Goal: Task Accomplishment & Management: Use online tool/utility

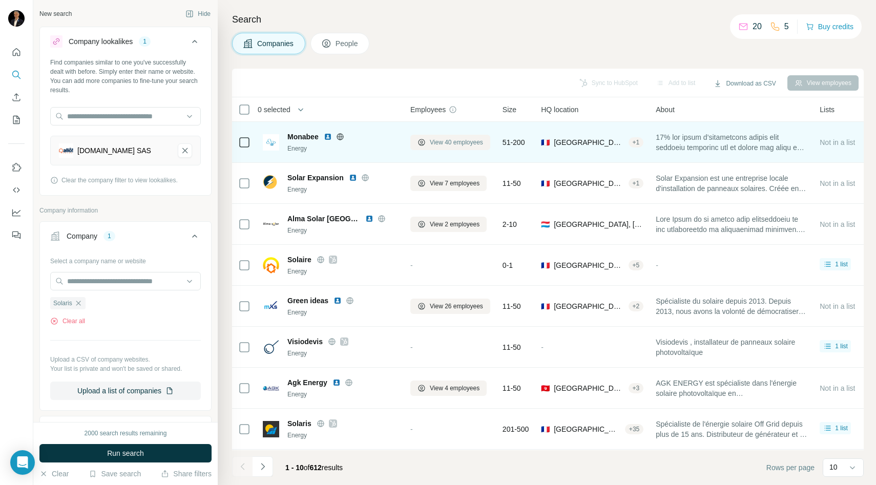
click at [438, 147] on button "View 40 employees" at bounding box center [450, 142] width 80 height 15
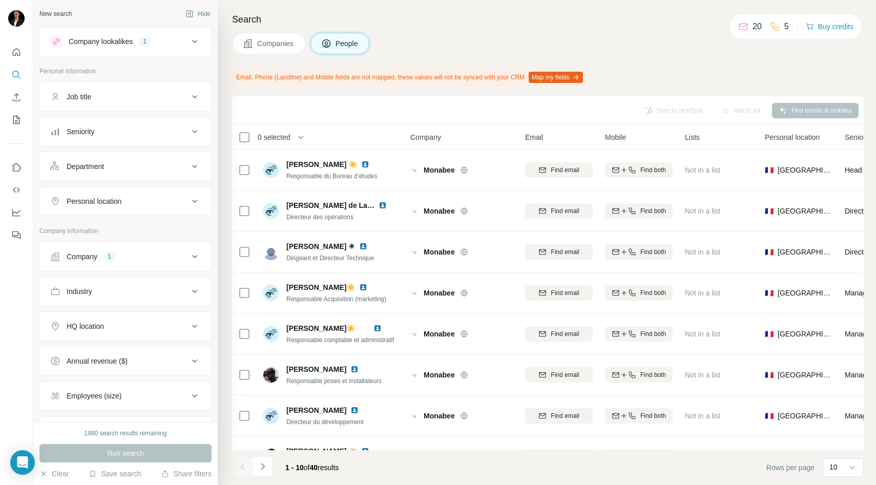
click at [266, 44] on span "Companies" at bounding box center [275, 43] width 37 height 10
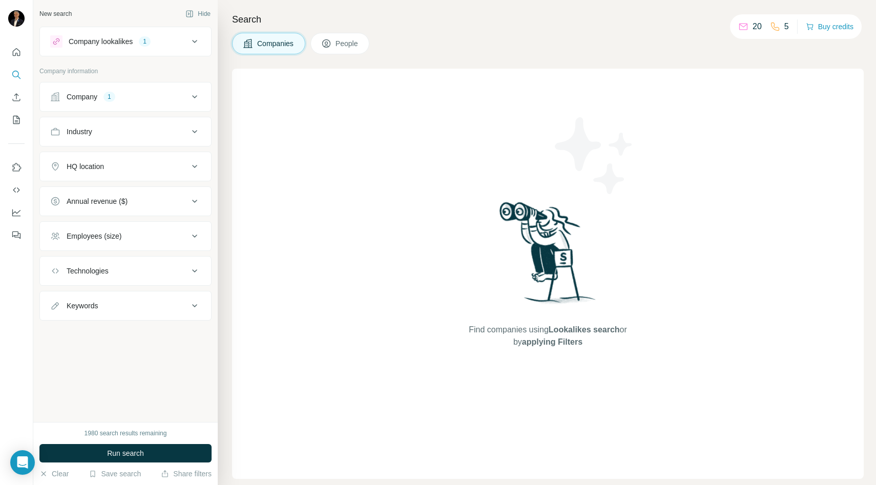
click at [103, 101] on div "Company 1" at bounding box center [119, 97] width 138 height 10
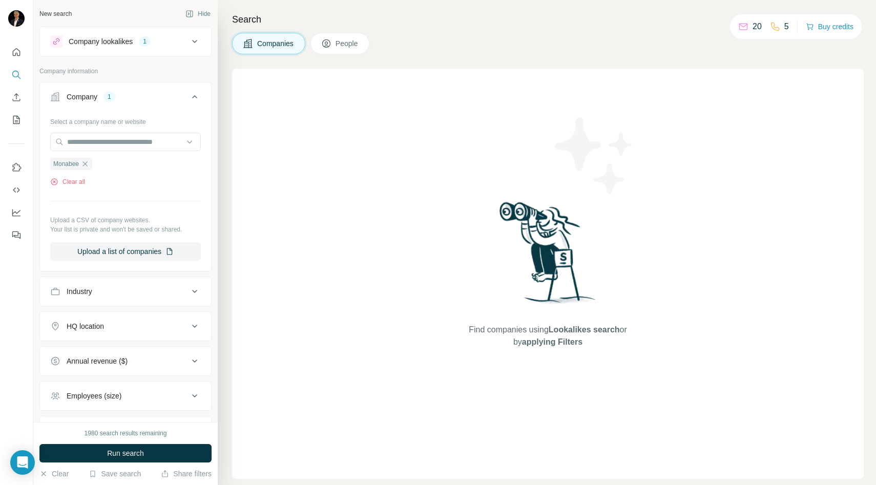
click at [103, 101] on div "Company 1" at bounding box center [119, 97] width 138 height 10
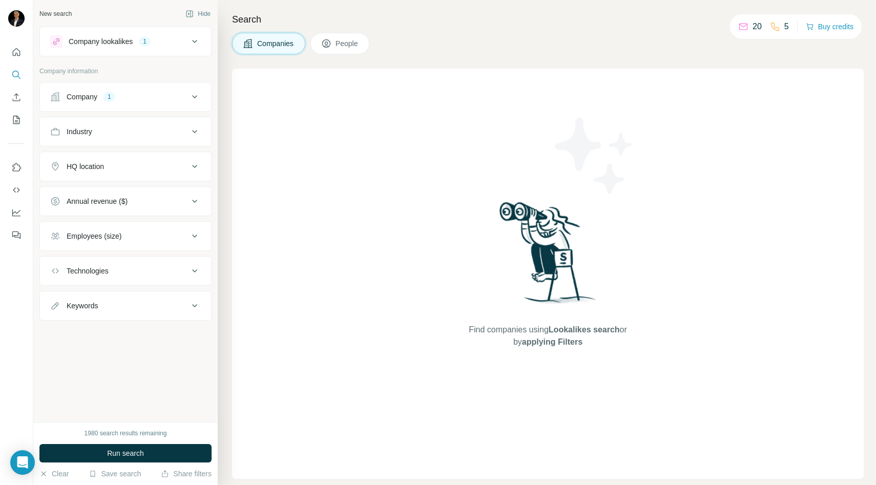
click at [193, 41] on icon at bounding box center [195, 41] width 12 height 12
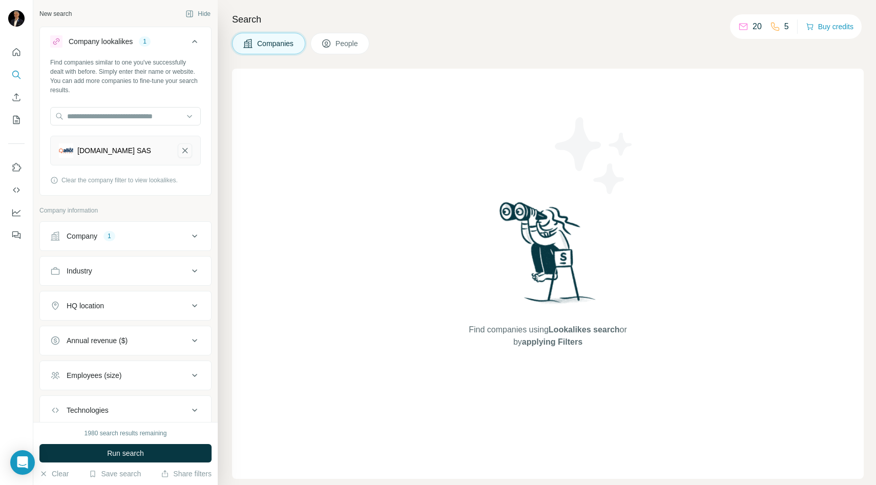
click at [188, 147] on icon "ALLO.SOLAR SAS-remove-button" at bounding box center [184, 150] width 9 height 10
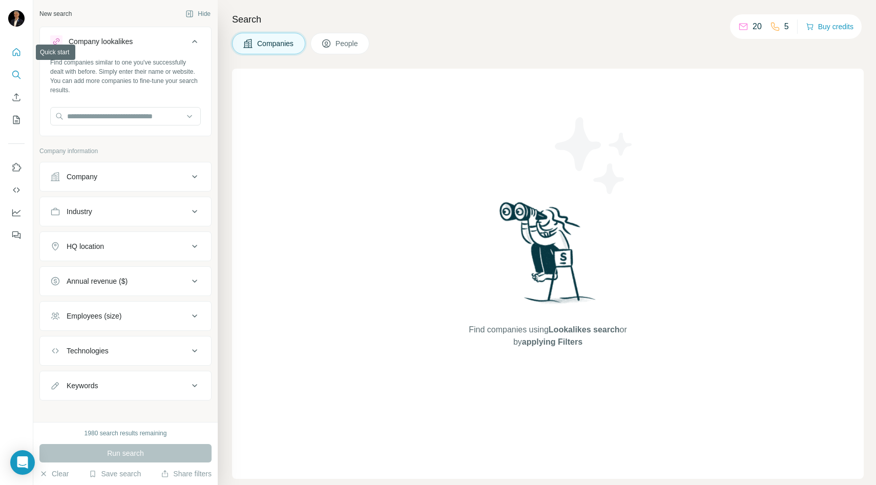
click at [12, 51] on icon "Quick start" at bounding box center [16, 52] width 10 height 10
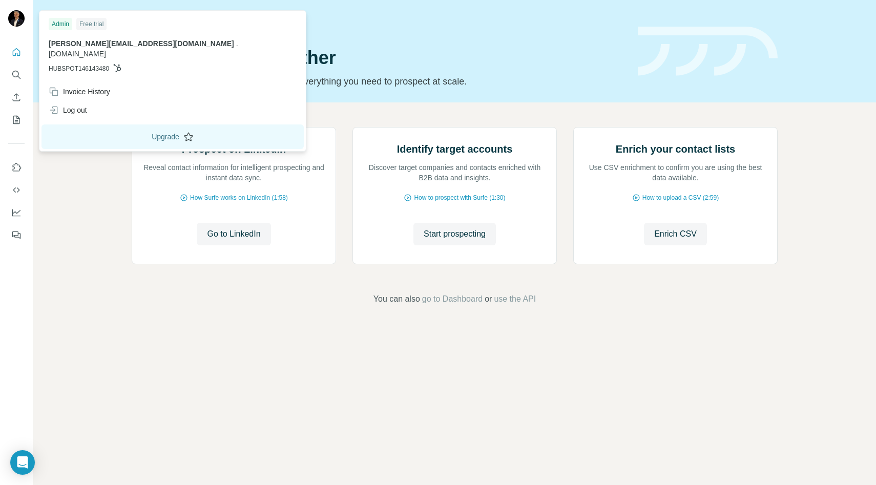
click at [183, 132] on icon at bounding box center [188, 137] width 10 height 10
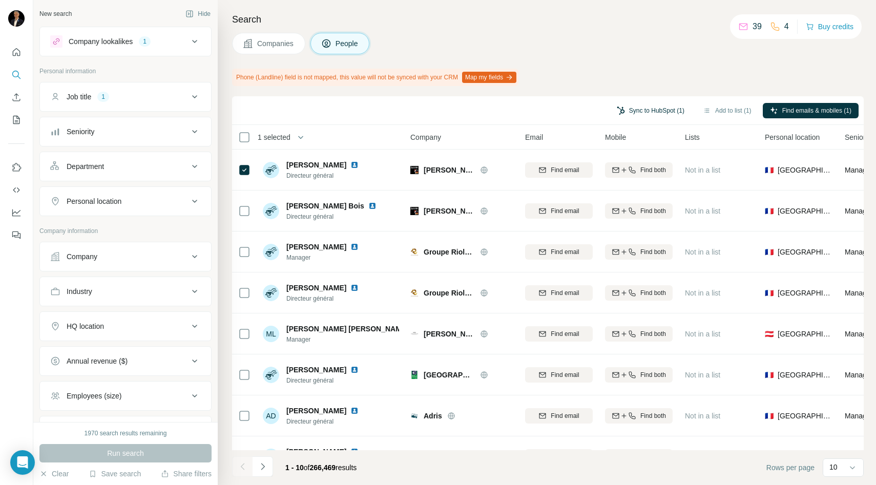
click at [641, 110] on button "Sync to HubSpot (1)" at bounding box center [651, 110] width 82 height 15
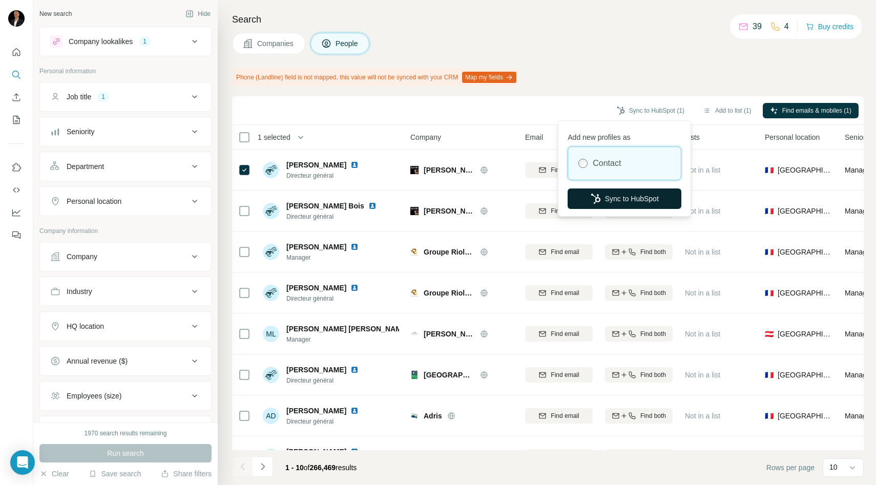
click at [623, 196] on button "Sync to HubSpot" at bounding box center [625, 199] width 114 height 20
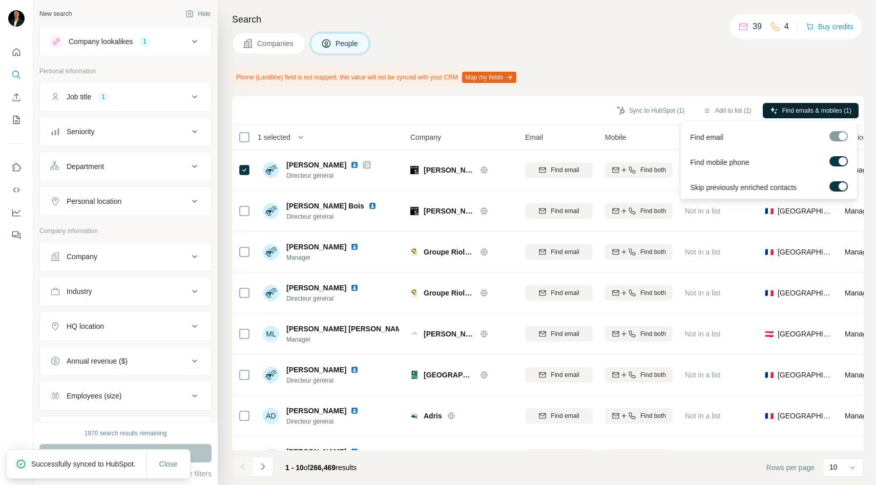
click at [792, 108] on span "Find emails & mobiles (1)" at bounding box center [816, 110] width 69 height 9
click at [836, 137] on div at bounding box center [838, 136] width 18 height 10
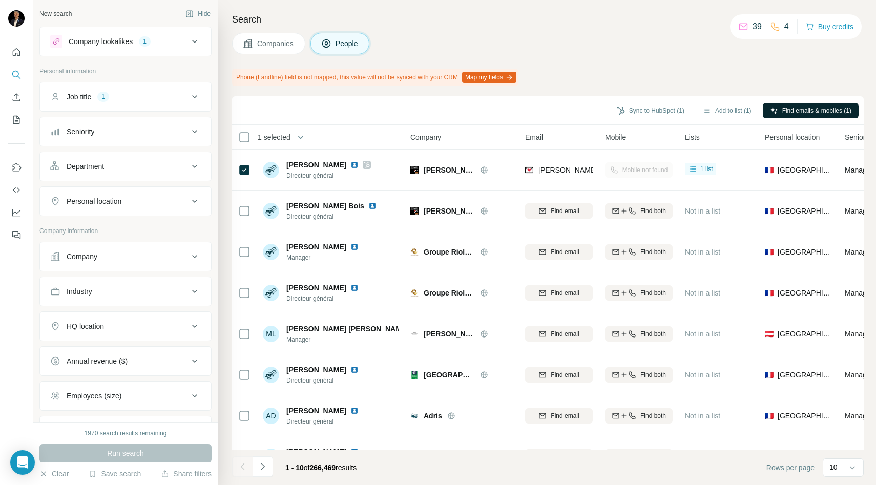
click at [261, 46] on span "Companies" at bounding box center [275, 43] width 37 height 10
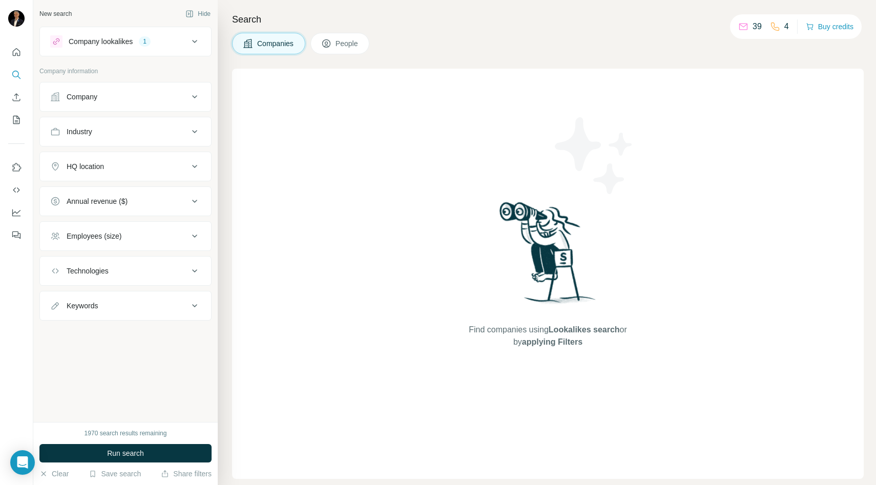
click at [192, 44] on icon at bounding box center [195, 41] width 12 height 12
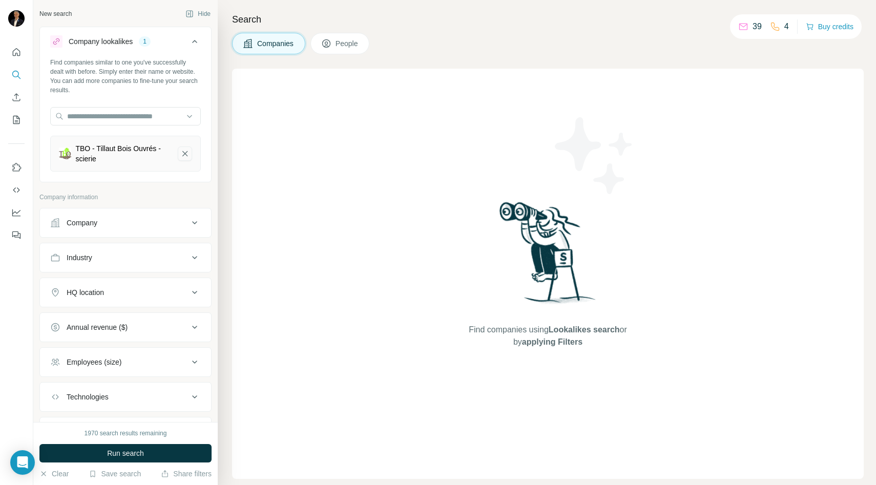
click at [188, 153] on icon "TBO - Tillaut Bois Ouvrés - scierie-remove-button" at bounding box center [184, 154] width 9 height 10
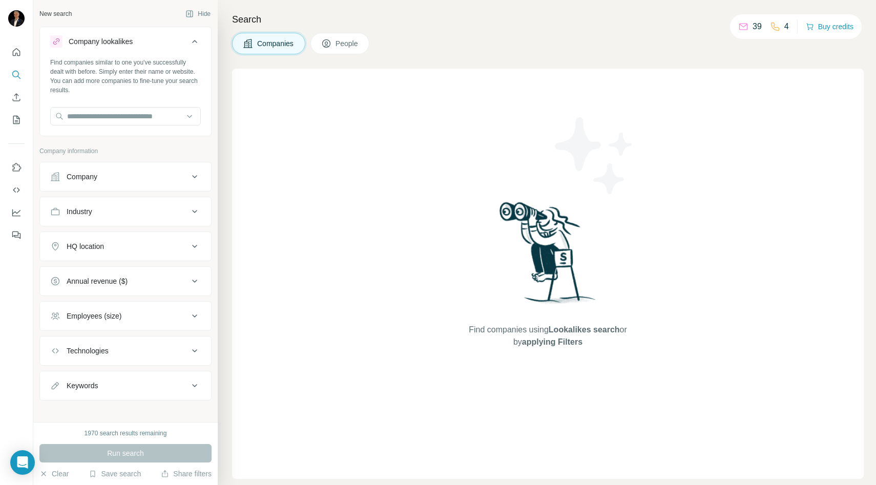
click at [129, 183] on button "Company" at bounding box center [125, 176] width 171 height 25
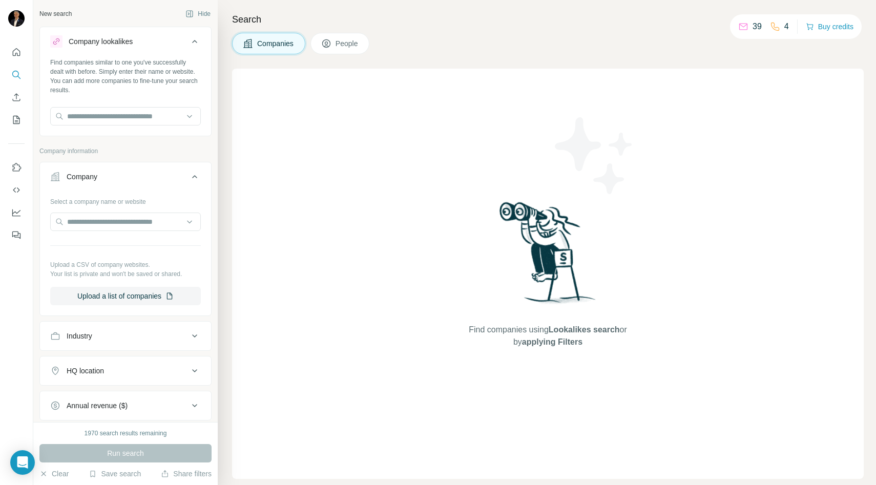
click at [127, 177] on div "Company" at bounding box center [119, 177] width 138 height 10
